Goal: Transaction & Acquisition: Purchase product/service

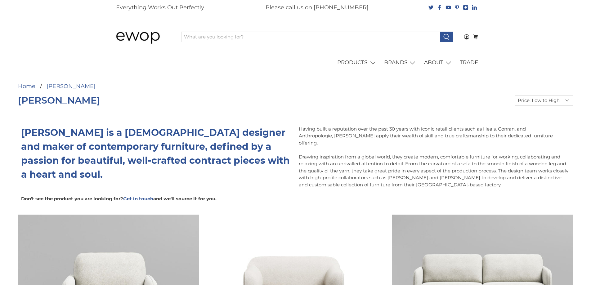
select select "price-ascending"
click at [364, 88] on div at bounding box center [408, 89] width 331 height 12
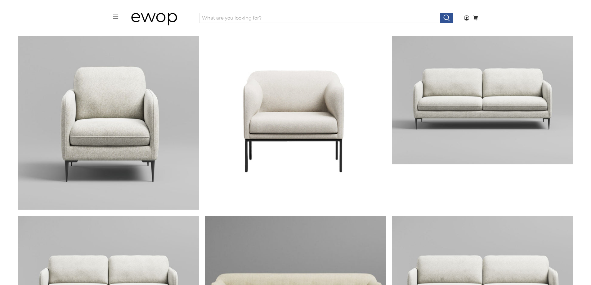
scroll to position [166, 0]
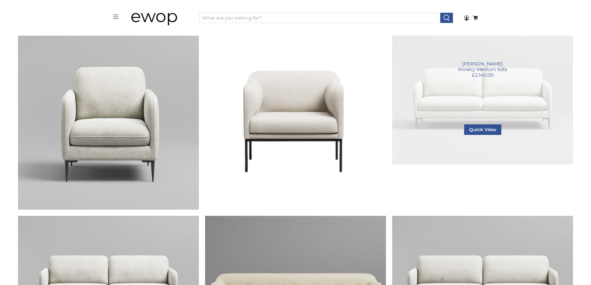
drag, startPoint x: 470, startPoint y: 102, endPoint x: 486, endPoint y: 101, distance: 15.9
click at [471, 102] on link "Annecy Medium Sofa" at bounding box center [482, 97] width 181 height 136
